Goal: Find specific page/section: Find specific page/section

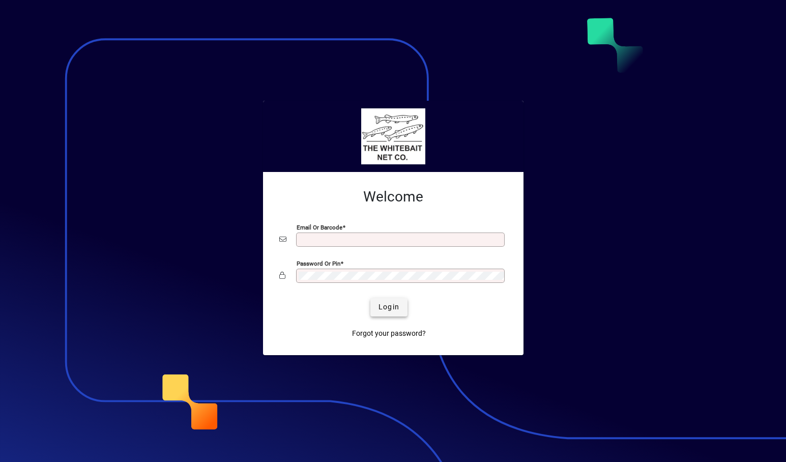
type input "**********"
click at [393, 308] on span "Login" at bounding box center [389, 307] width 21 height 11
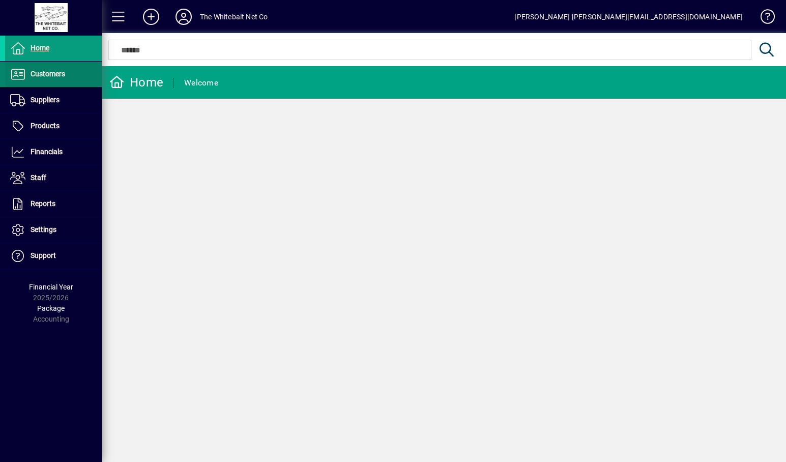
click at [74, 77] on span at bounding box center [53, 74] width 97 height 24
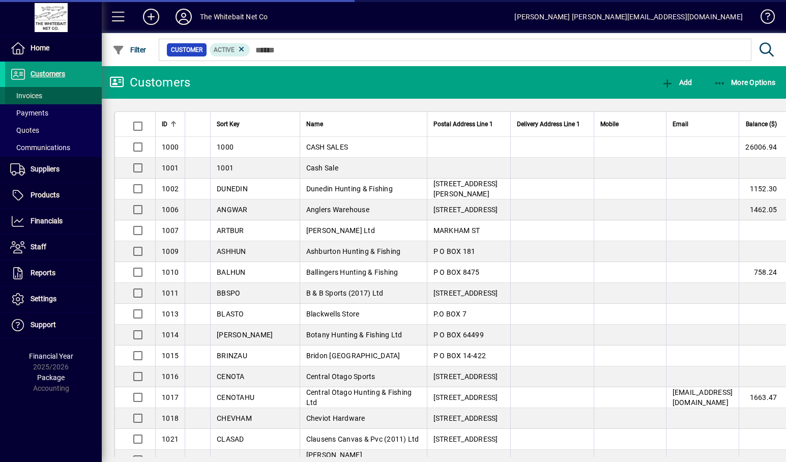
click at [44, 98] on span at bounding box center [53, 95] width 97 height 24
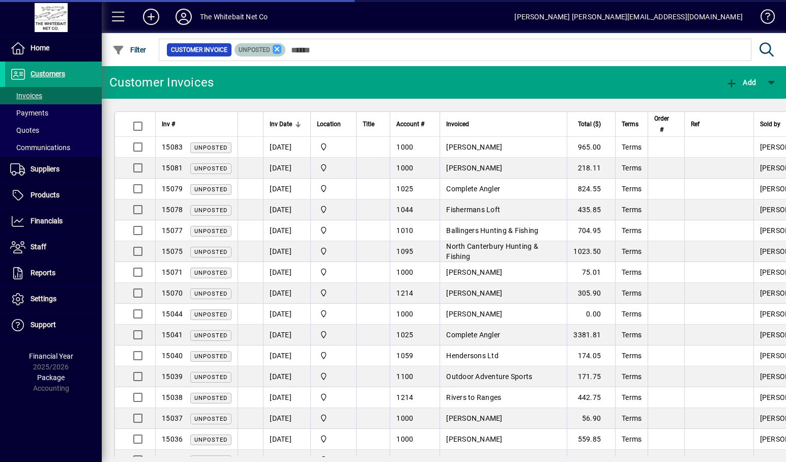
click at [280, 47] on icon at bounding box center [277, 49] width 9 height 9
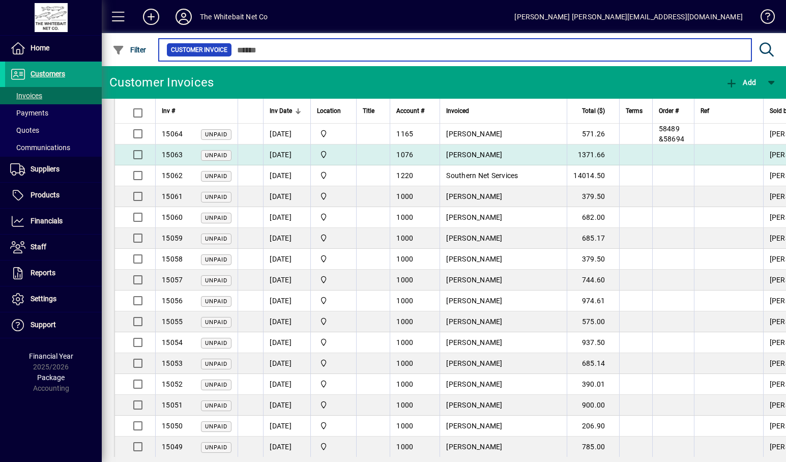
scroll to position [662, 0]
